Goal: Find specific page/section

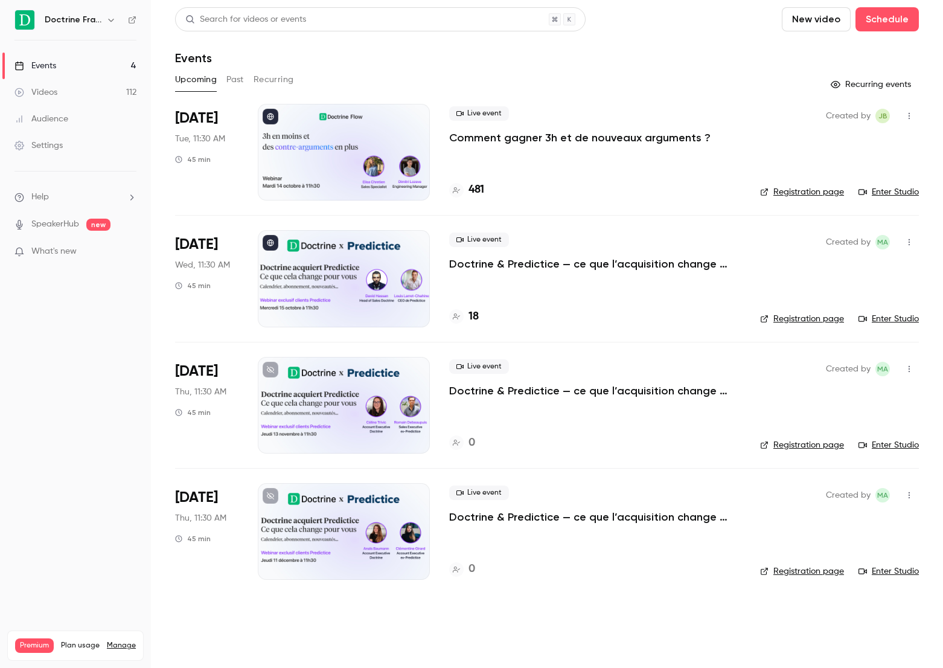
click at [520, 142] on p "Comment gagner 3h et de nouveaux arguments ?" at bounding box center [579, 137] width 261 height 14
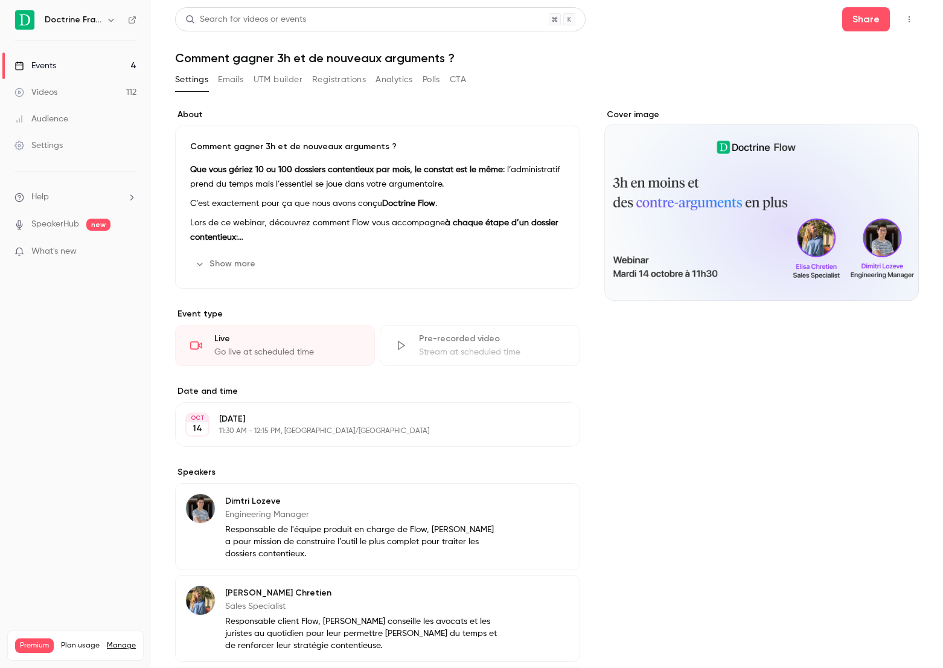
click at [350, 89] on button "Registrations" at bounding box center [339, 79] width 54 height 19
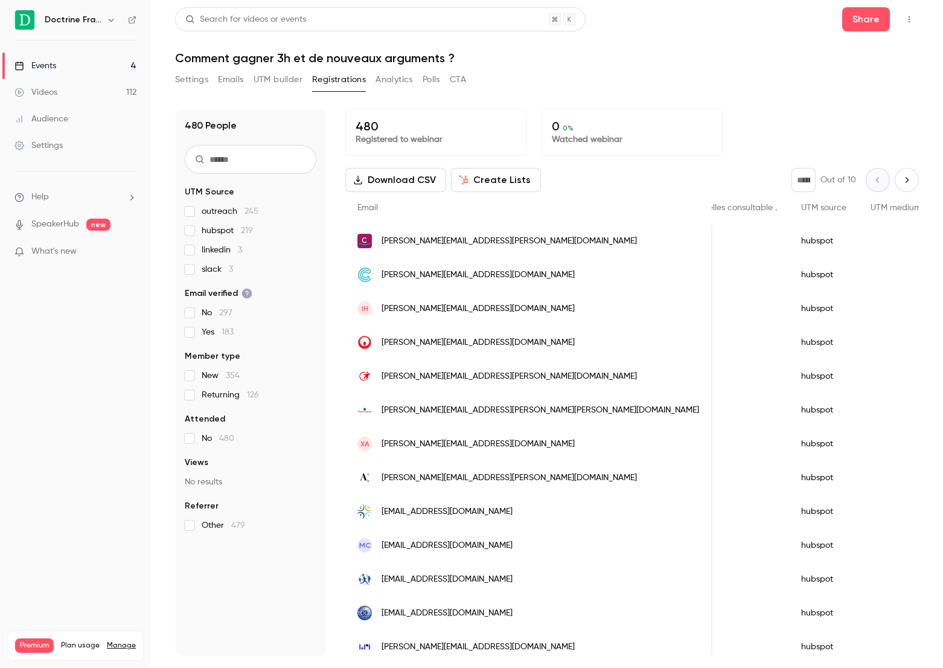
click at [83, 62] on link "Events 4" at bounding box center [75, 66] width 151 height 27
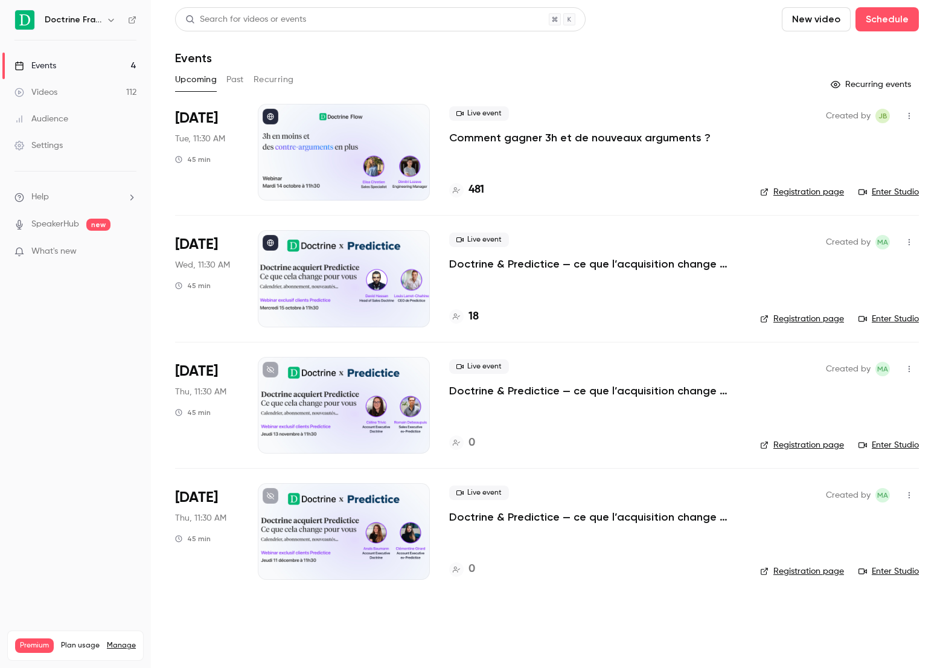
click at [245, 82] on div "Upcoming Past Recurring" at bounding box center [547, 79] width 744 height 19
click at [240, 82] on button "Past" at bounding box center [235, 79] width 18 height 19
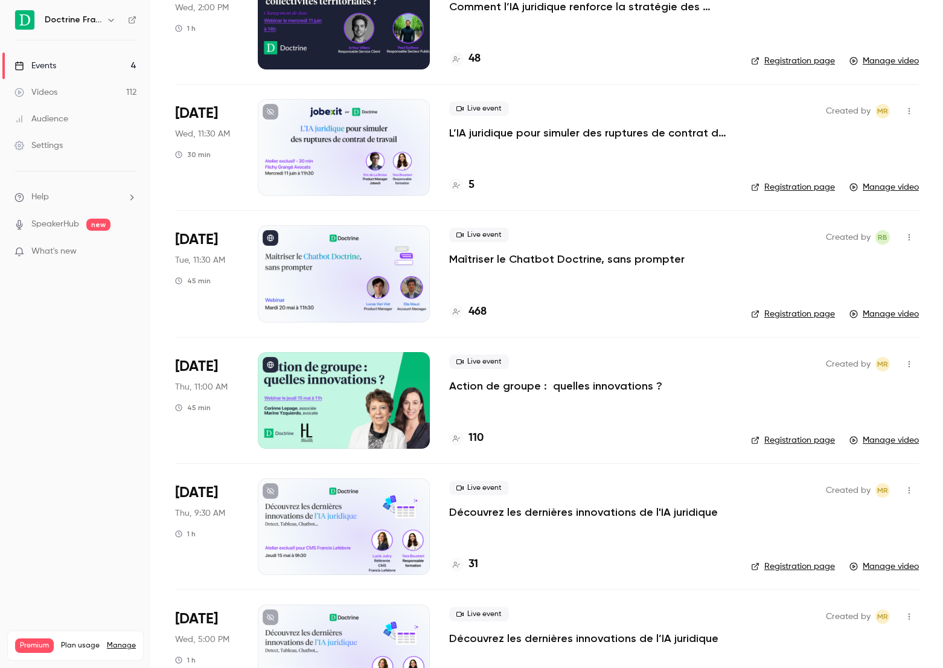
scroll to position [1653, 0]
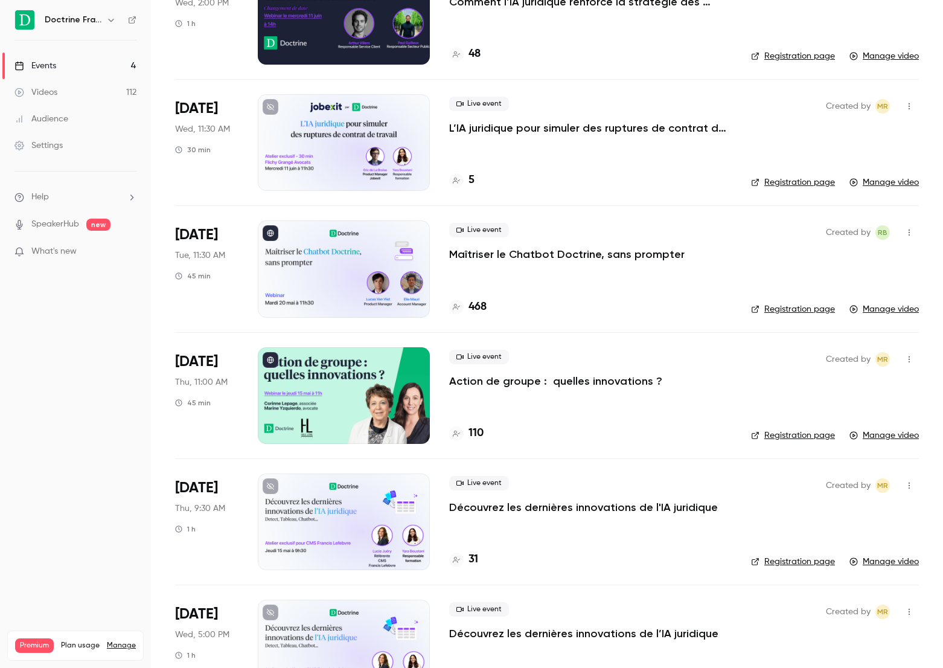
click at [66, 51] on ul "Events 4 Videos 112 Audience Settings" at bounding box center [75, 105] width 151 height 130
click at [62, 68] on link "Events 4" at bounding box center [75, 66] width 151 height 27
